Goal: Task Accomplishment & Management: Manage account settings

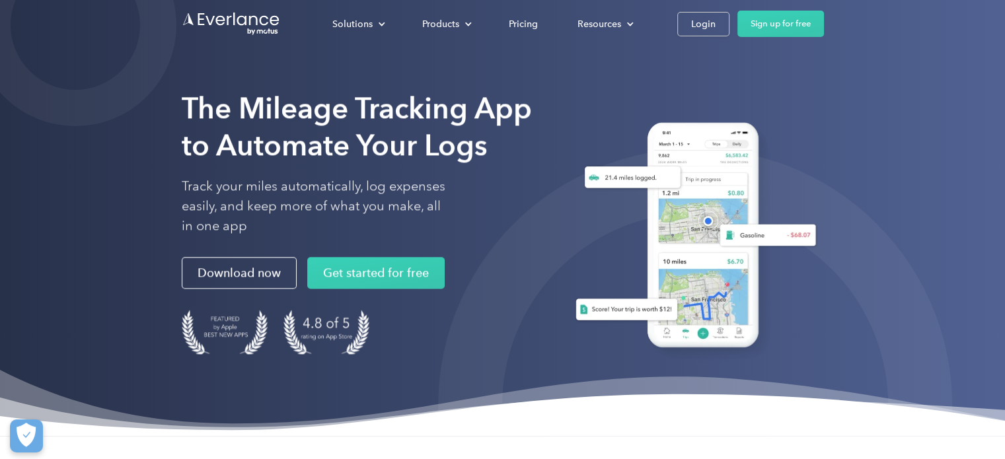
click at [695, 10] on div "Solutions For companies Easy vehicle reimbursements For self-employed Maximize …" at bounding box center [503, 24] width 642 height 48
click at [697, 20] on div "Login" at bounding box center [703, 24] width 24 height 17
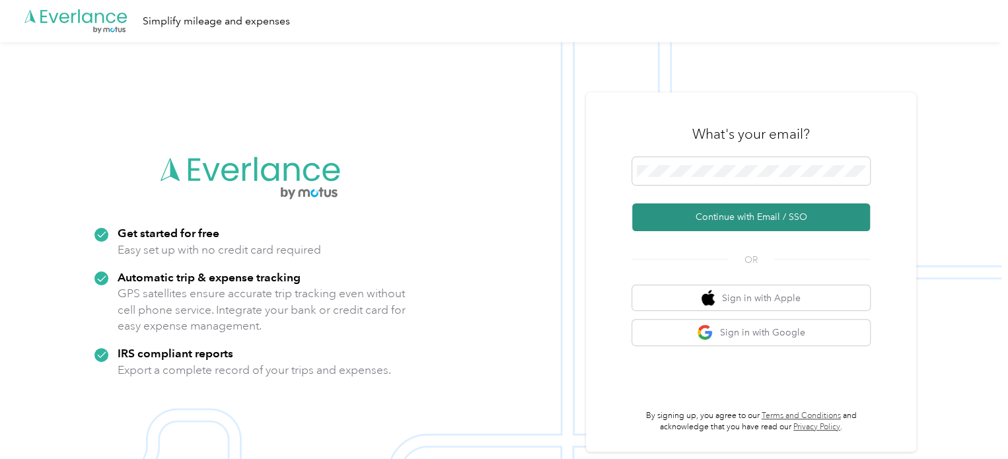
click at [748, 221] on button "Continue with Email / SSO" at bounding box center [751, 217] width 238 height 28
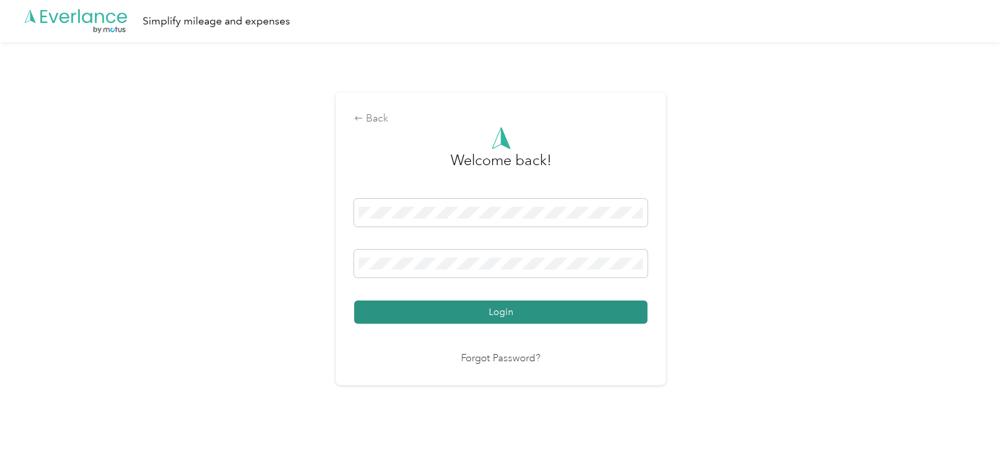
click at [616, 313] on button "Login" at bounding box center [500, 312] width 293 height 23
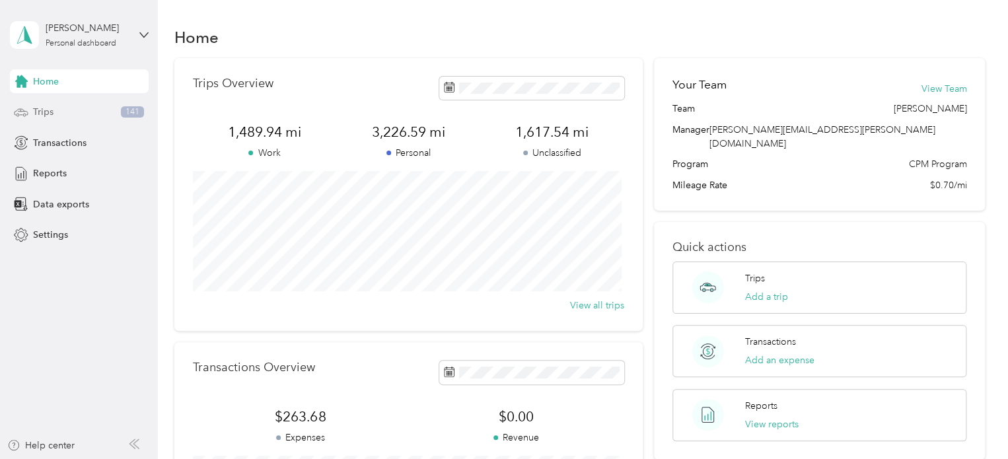
click at [79, 118] on div "Trips 141" at bounding box center [79, 112] width 139 height 24
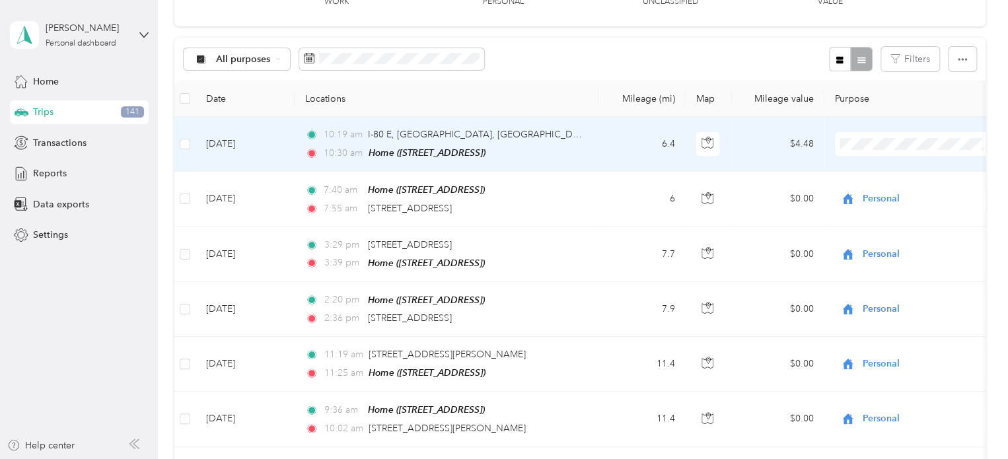
scroll to position [106, 0]
click at [888, 187] on span "Personal" at bounding box center [928, 191] width 122 height 14
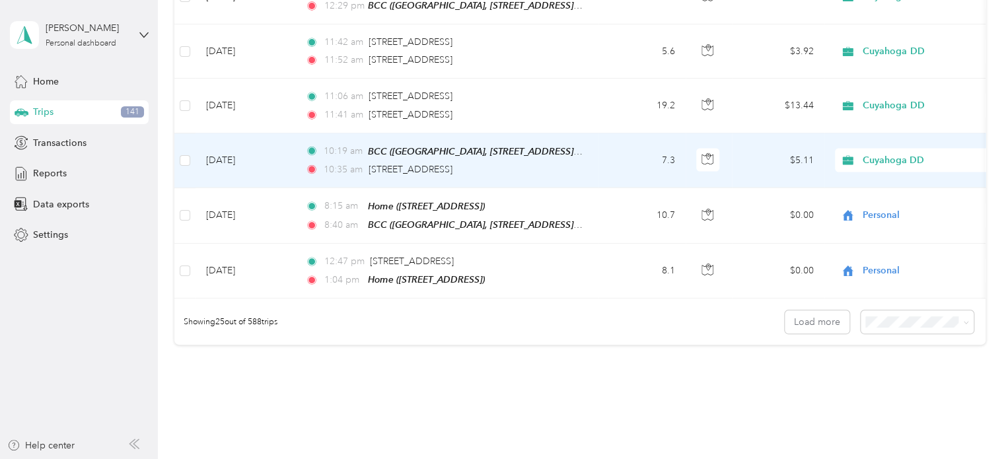
scroll to position [1310, 0]
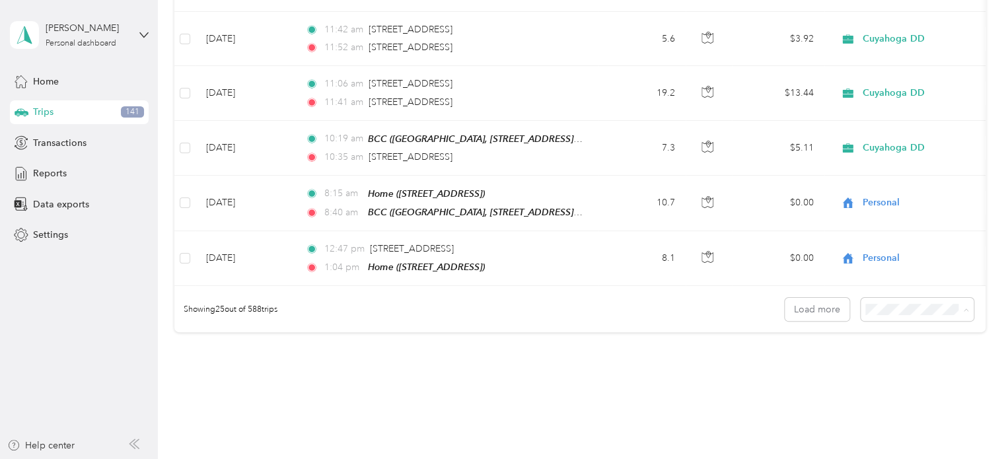
click at [894, 376] on li "100 per load" at bounding box center [914, 370] width 113 height 23
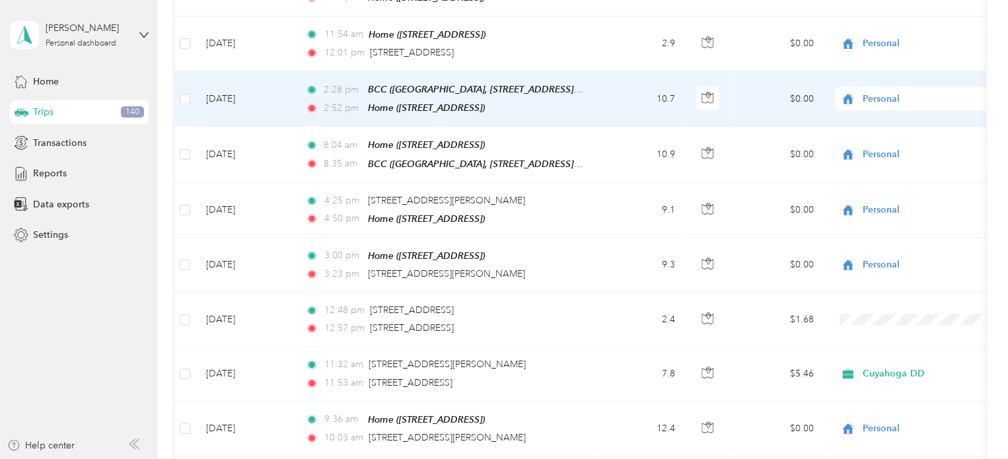
scroll to position [2130, 0]
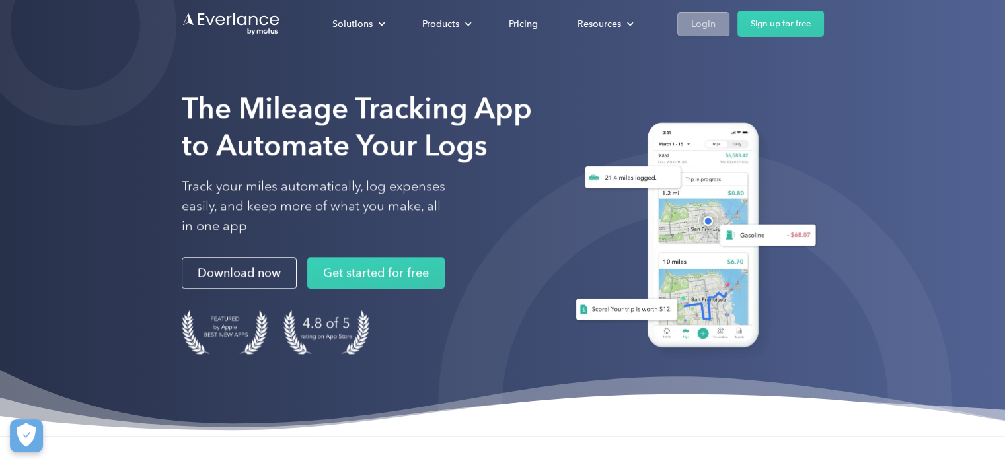
click at [708, 13] on link "Login" at bounding box center [703, 24] width 52 height 24
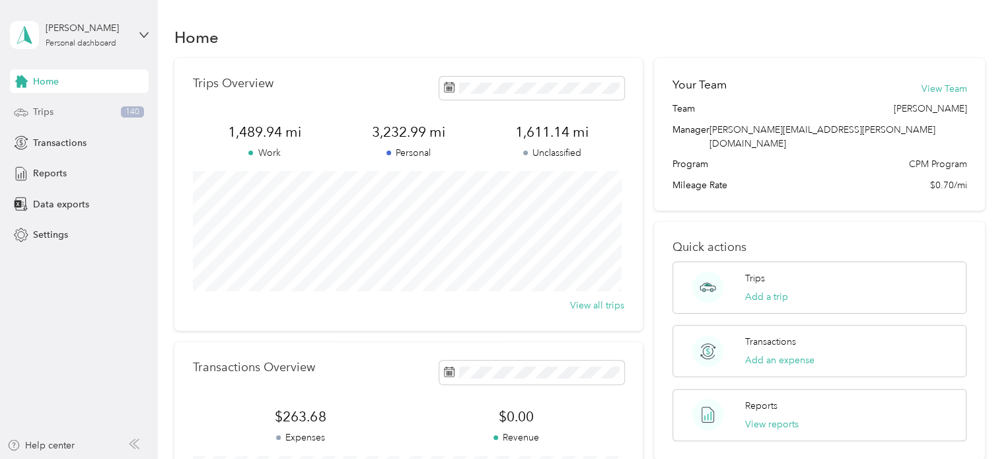
click at [48, 112] on span "Trips" at bounding box center [43, 112] width 20 height 14
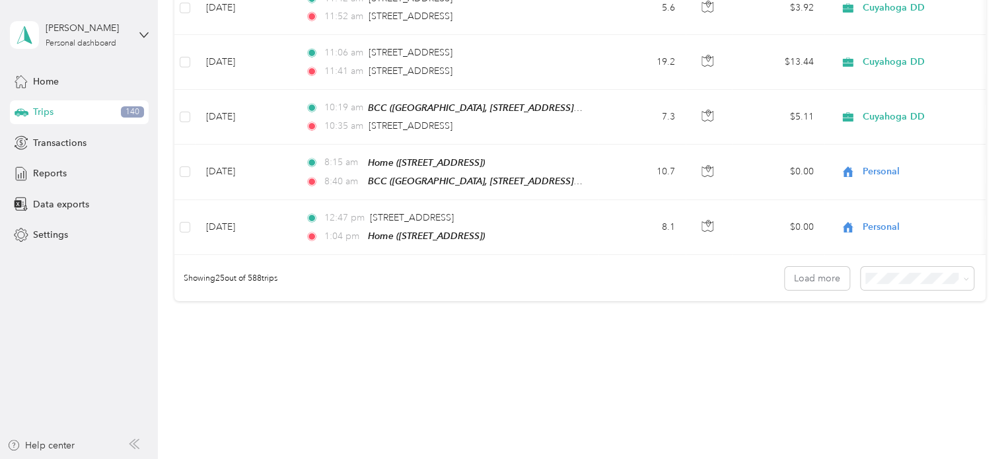
scroll to position [1342, 0]
click at [910, 332] on div "100 per load" at bounding box center [914, 339] width 94 height 14
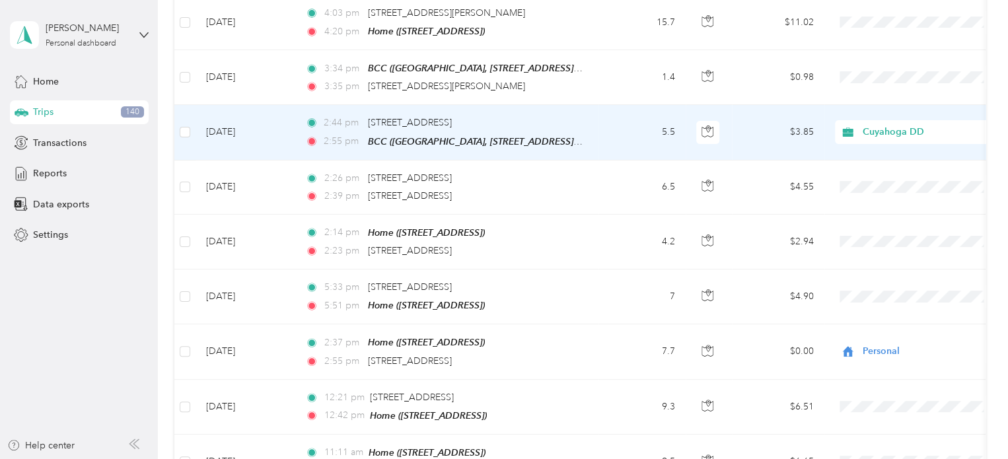
scroll to position [2590, 0]
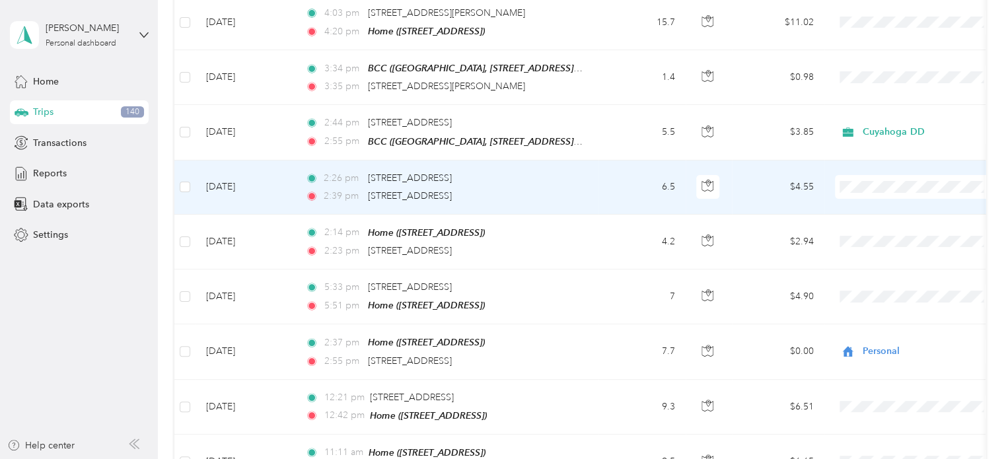
click at [917, 176] on span "Cuyahoga DD" at bounding box center [928, 177] width 122 height 14
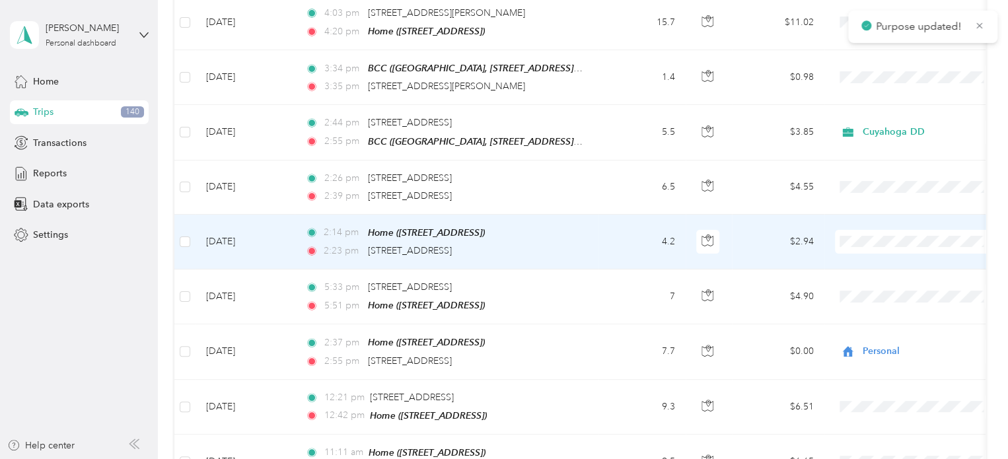
click at [917, 230] on span at bounding box center [917, 242] width 164 height 24
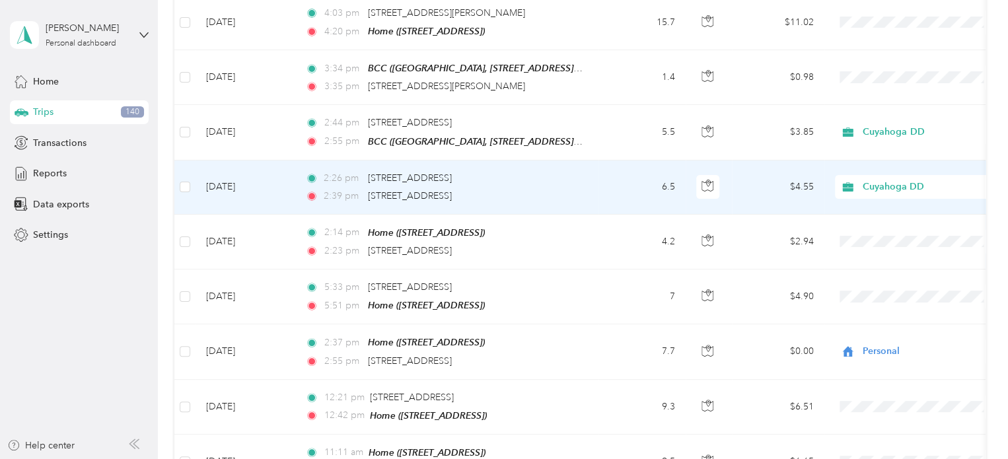
click at [908, 176] on span "Cuyahoga DD" at bounding box center [920, 177] width 107 height 14
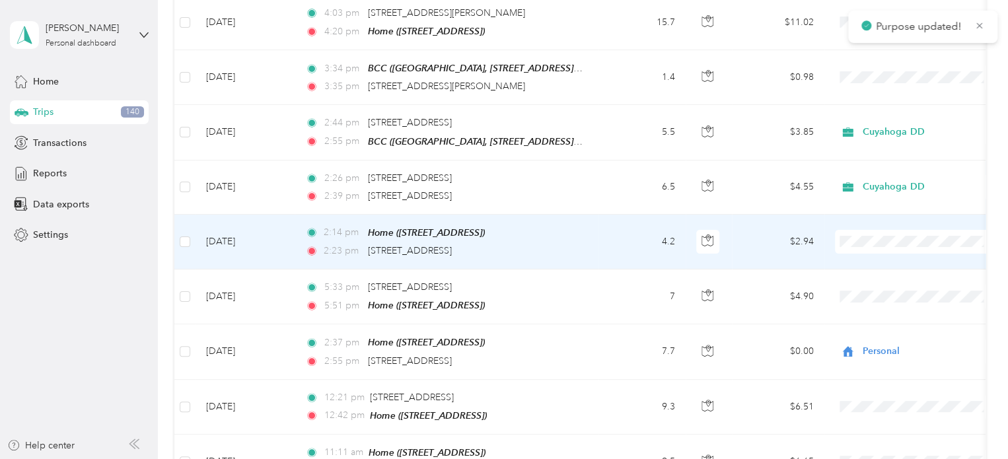
click at [904, 230] on span at bounding box center [917, 242] width 164 height 24
click at [882, 256] on span "Personal" at bounding box center [928, 255] width 122 height 14
click at [893, 252] on span "Personal" at bounding box center [928, 254] width 122 height 14
click at [852, 250] on icon at bounding box center [852, 254] width 17 height 11
click at [914, 255] on span "Personal" at bounding box center [920, 255] width 107 height 14
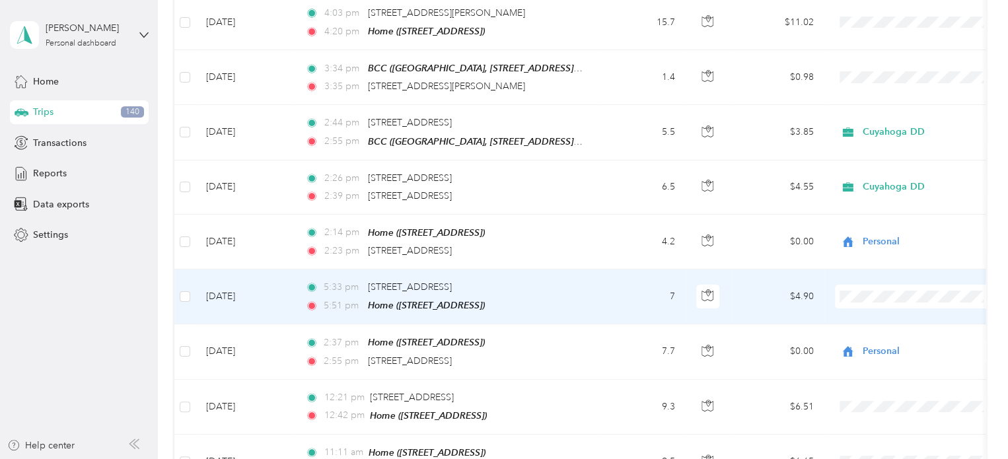
drag, startPoint x: 909, startPoint y: 254, endPoint x: 943, endPoint y: 246, distance: 35.3
click at [943, 270] on td at bounding box center [916, 297] width 185 height 55
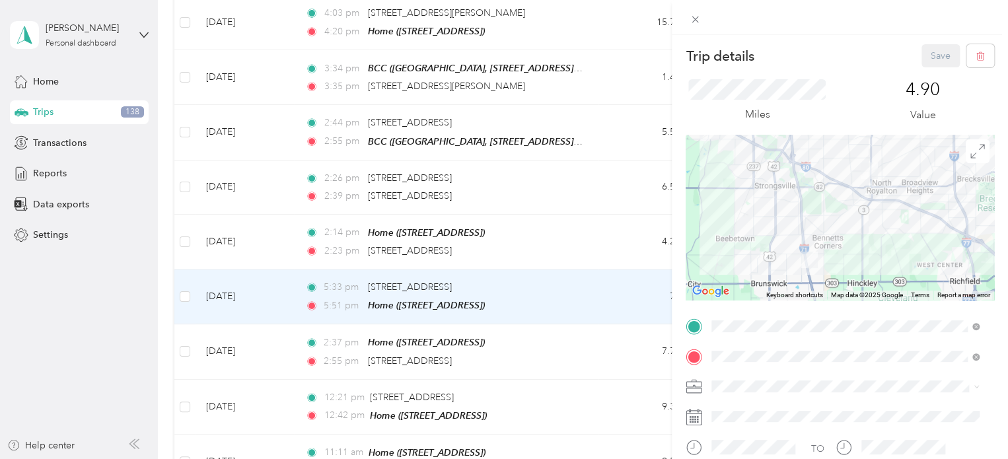
click at [868, 28] on div at bounding box center [840, 17] width 336 height 35
click at [692, 16] on icon at bounding box center [695, 19] width 11 height 11
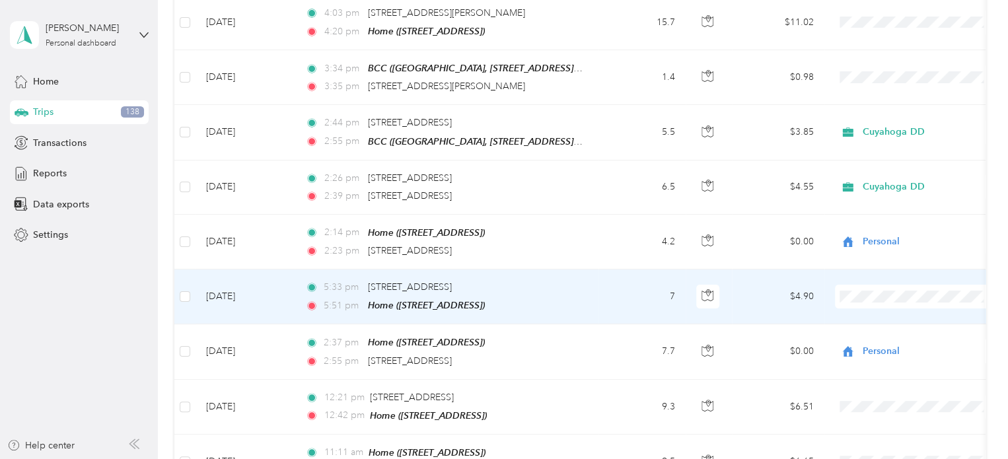
click at [912, 310] on span "Personal" at bounding box center [928, 309] width 122 height 14
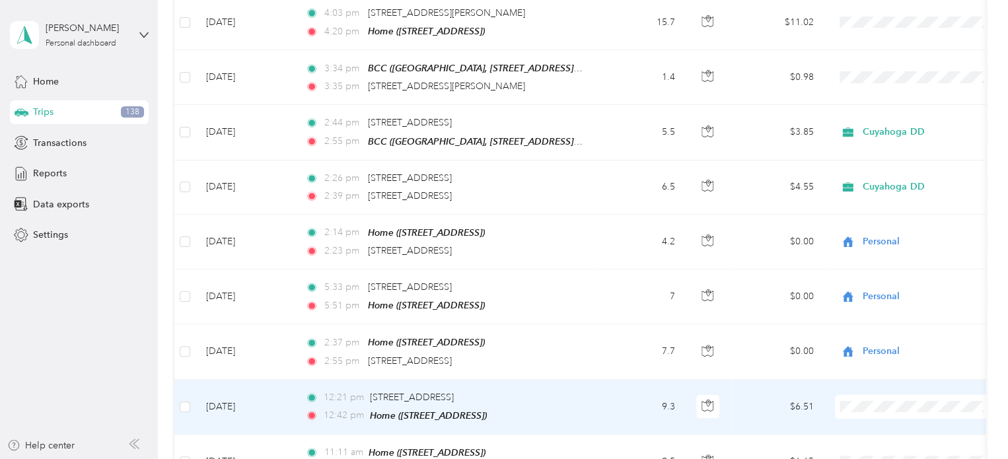
click at [885, 395] on span at bounding box center [917, 407] width 164 height 24
click at [880, 412] on span "Personal" at bounding box center [928, 417] width 122 height 14
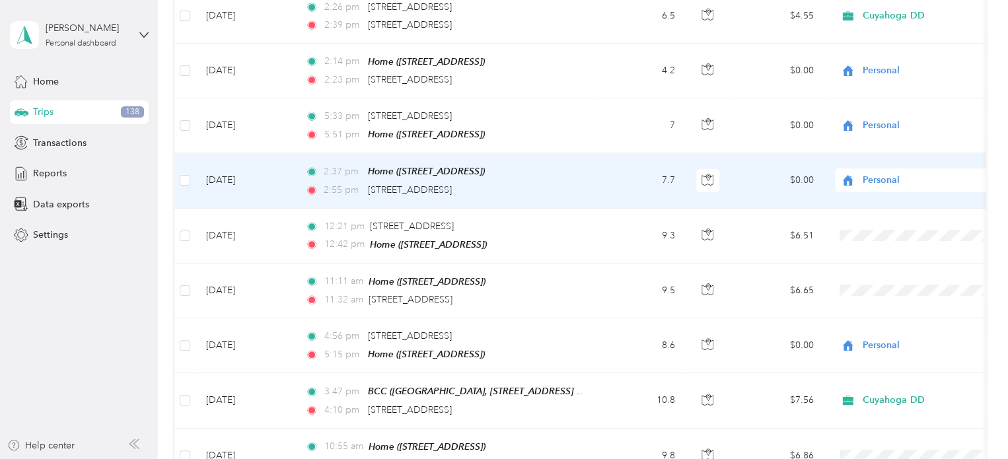
scroll to position [2764, 0]
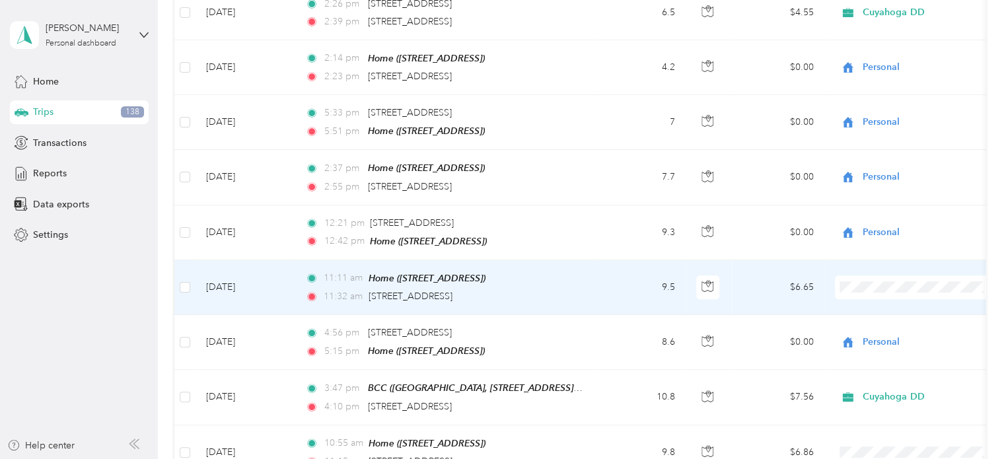
click at [859, 275] on span at bounding box center [917, 287] width 164 height 24
click at [875, 293] on span "Personal" at bounding box center [928, 297] width 122 height 14
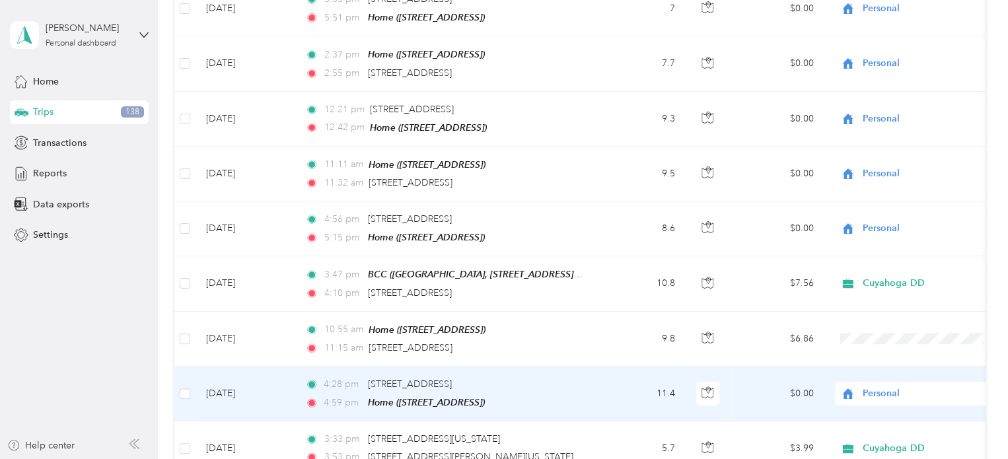
scroll to position [2878, 0]
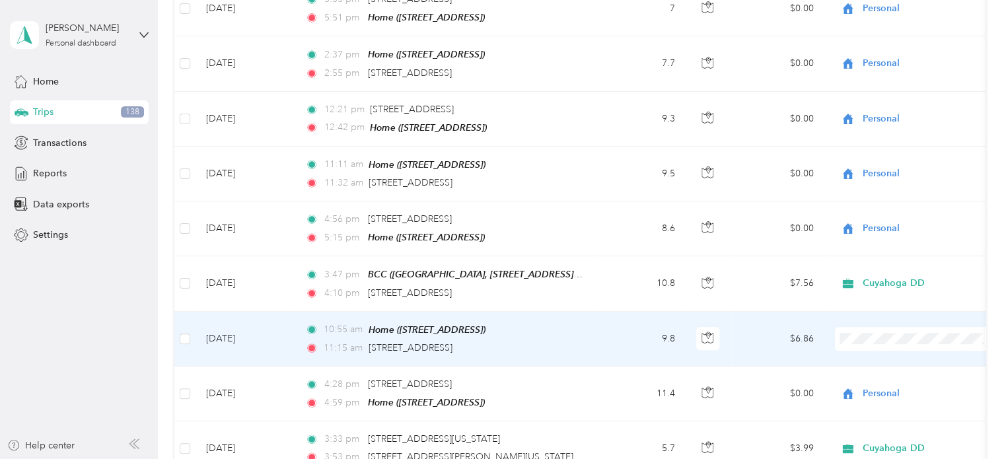
click at [886, 338] on li "Personal" at bounding box center [917, 345] width 164 height 23
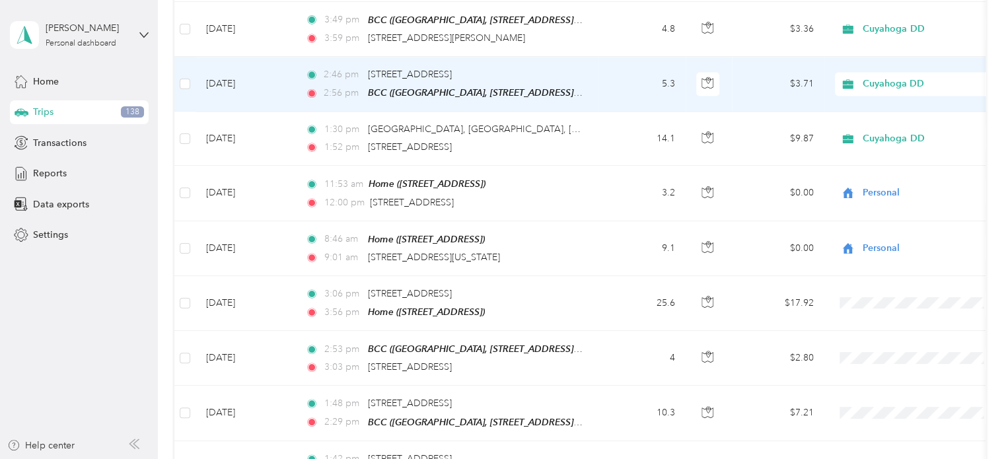
scroll to position [3628, 0]
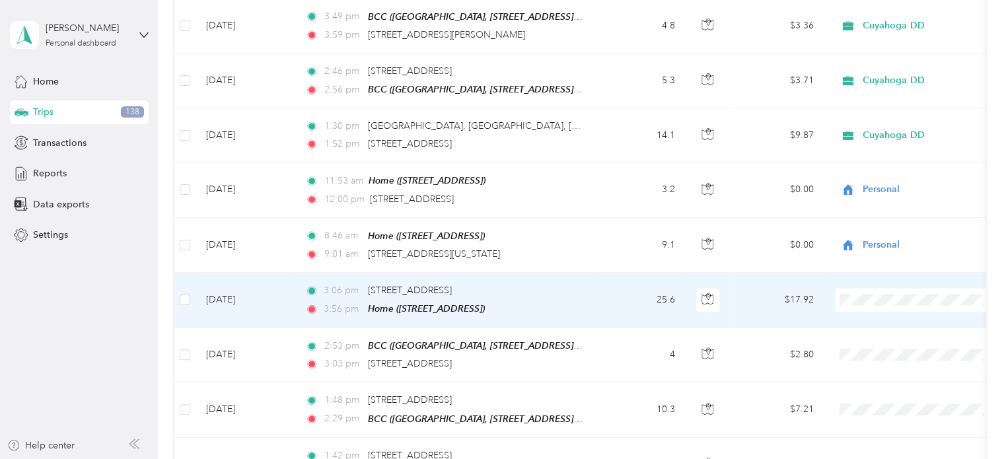
click at [879, 296] on span "Personal" at bounding box center [928, 300] width 122 height 14
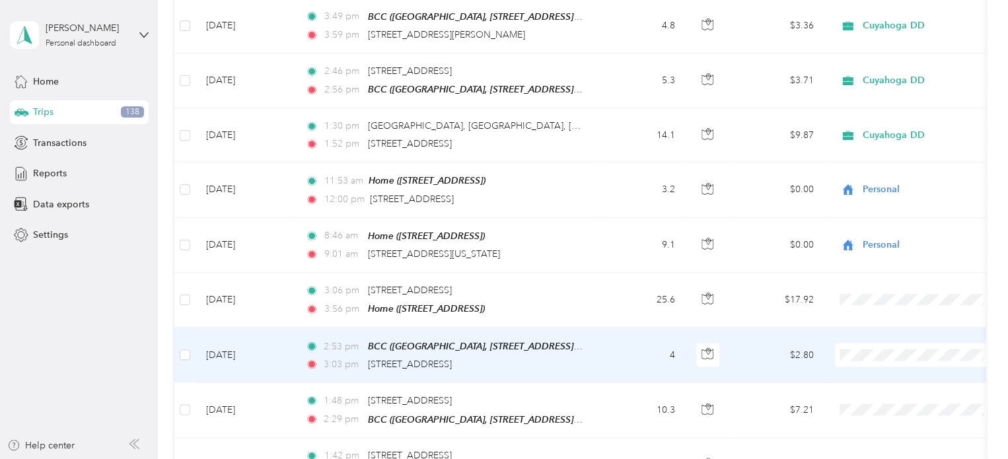
click at [877, 330] on span "Cuyahoga DD" at bounding box center [928, 331] width 122 height 14
click at [896, 347] on span "Cuyahoga DD" at bounding box center [923, 354] width 121 height 15
click at [894, 331] on span "Cuyahoga DD" at bounding box center [920, 331] width 107 height 14
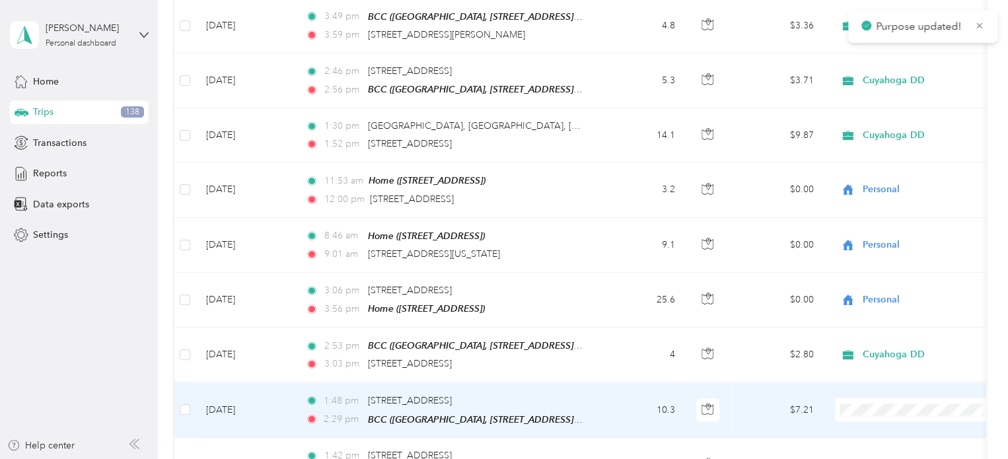
click at [897, 407] on span "Personal" at bounding box center [928, 409] width 122 height 14
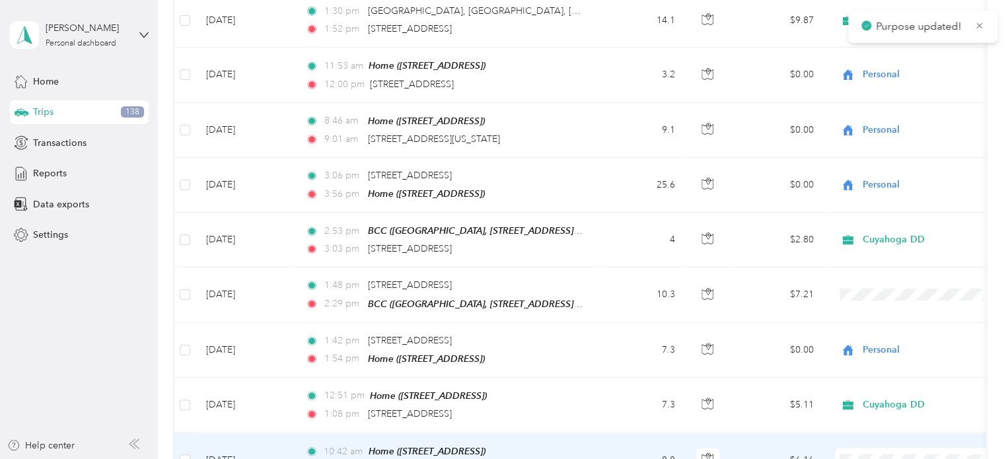
scroll to position [3744, 0]
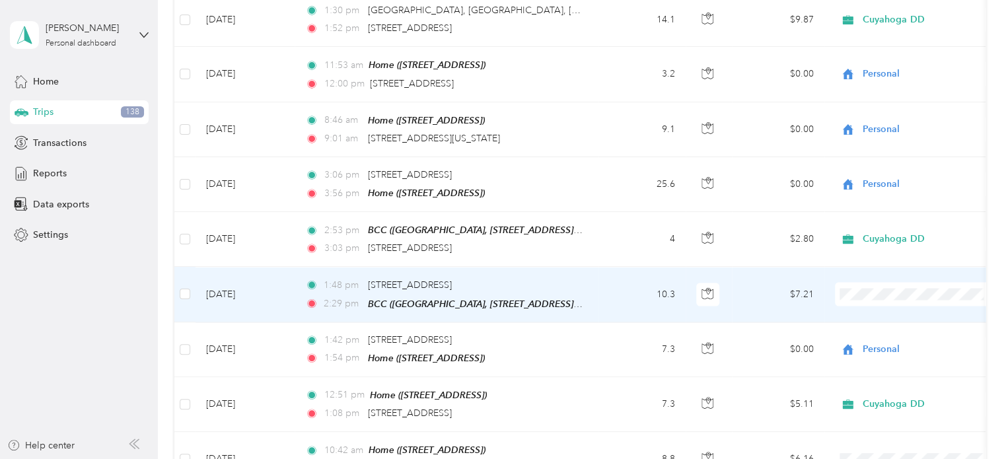
click at [887, 295] on span "Personal" at bounding box center [928, 293] width 122 height 14
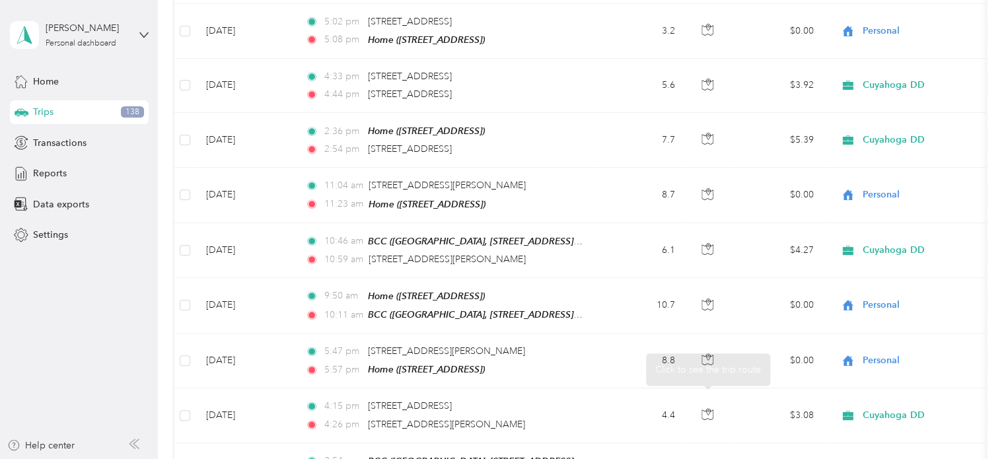
scroll to position [0, 0]
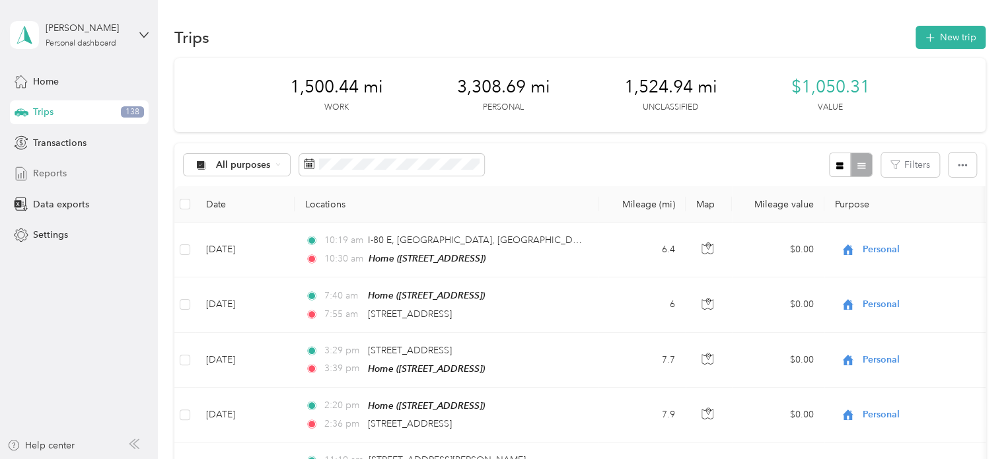
click at [45, 166] on span "Reports" at bounding box center [50, 173] width 34 height 14
